Goal: Check status: Check status

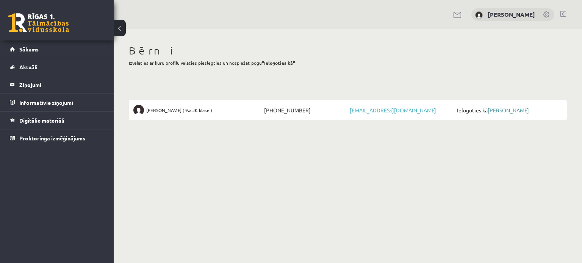
click at [508, 110] on link "[PERSON_NAME]" at bounding box center [508, 110] width 41 height 7
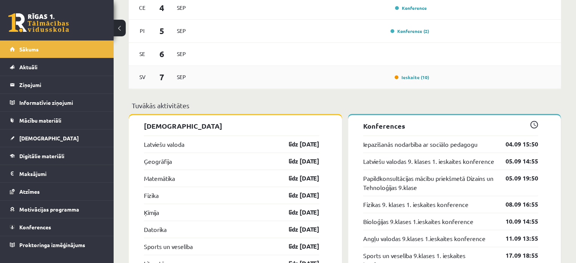
scroll to position [682, 0]
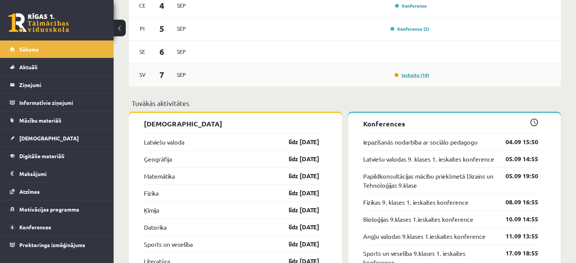
click at [424, 76] on link "Ieskaite (10)" at bounding box center [412, 75] width 34 height 6
